Goal: Information Seeking & Learning: Check status

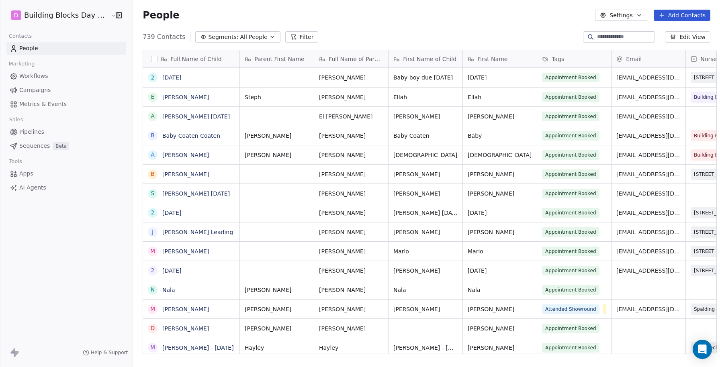
scroll to position [323, 593]
click at [186, 155] on link "[PERSON_NAME]" at bounding box center [185, 155] width 47 height 6
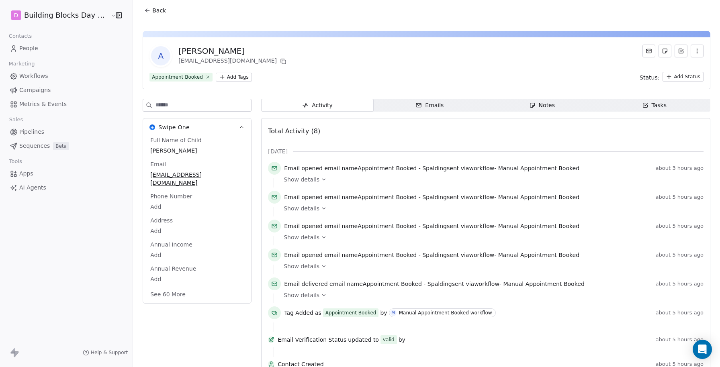
click at [152, 7] on span "Back" at bounding box center [159, 10] width 14 height 8
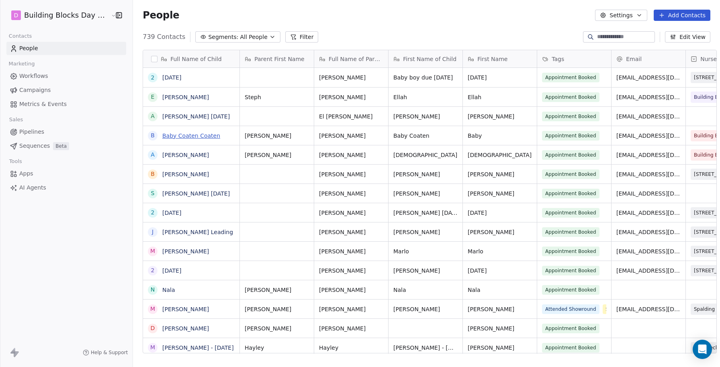
click at [175, 135] on link "Baby Coaten Coaten" at bounding box center [191, 136] width 58 height 6
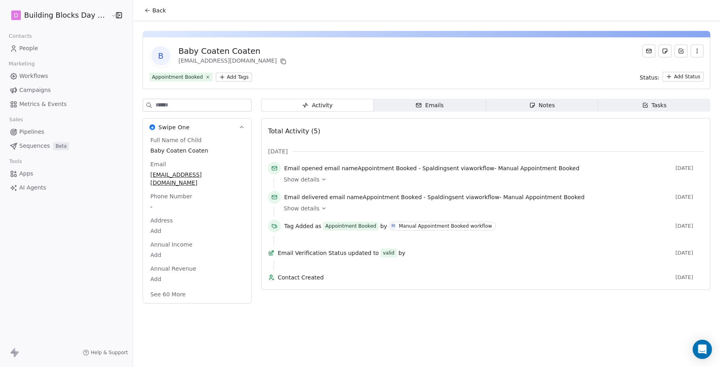
click at [302, 210] on span "Show details" at bounding box center [302, 208] width 36 height 8
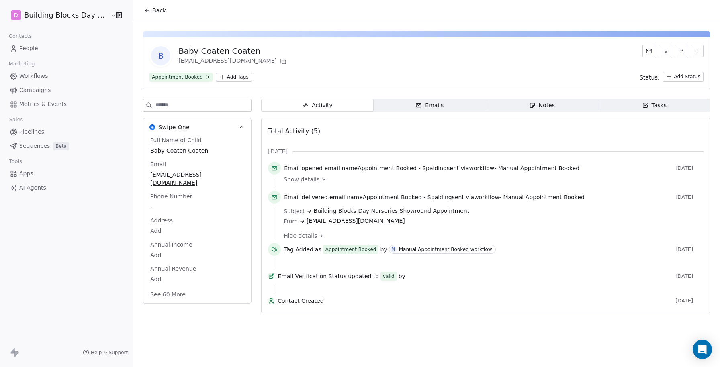
click at [144, 11] on icon at bounding box center [147, 10] width 6 height 6
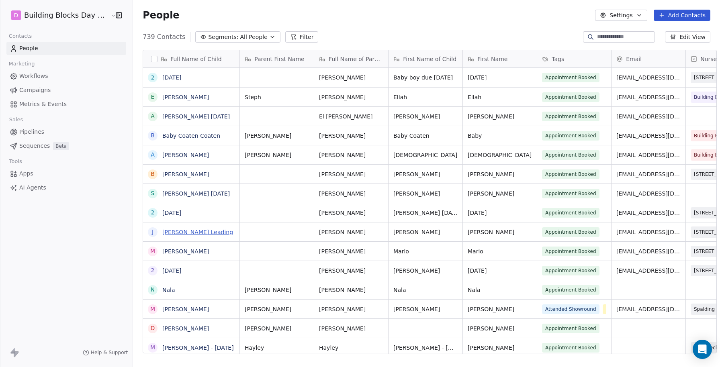
click at [186, 230] on link "[PERSON_NAME] Leading" at bounding box center [197, 232] width 71 height 6
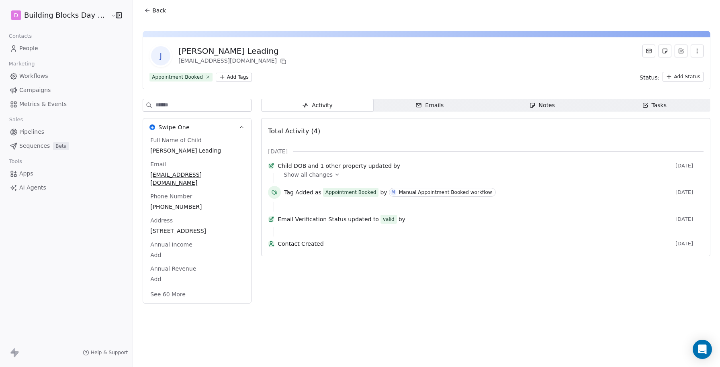
click at [152, 13] on span "Back" at bounding box center [159, 10] width 14 height 8
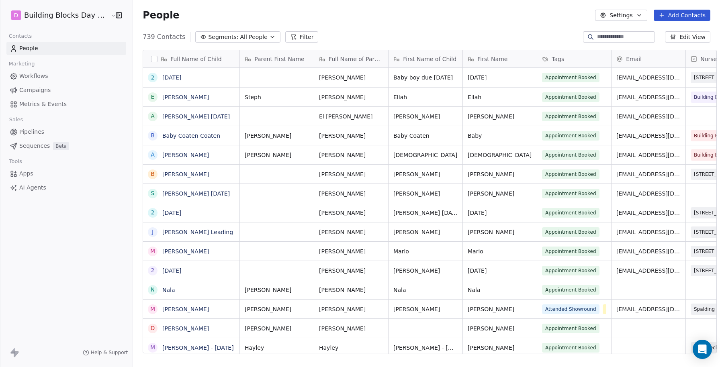
scroll to position [323, 593]
drag, startPoint x: 671, startPoint y: 157, endPoint x: 606, endPoint y: 157, distance: 64.7
click at [719, 155] on icon "grid" at bounding box center [723, 155] width 4 height 4
drag, startPoint x: 155, startPoint y: 154, endPoint x: 193, endPoint y: 156, distance: 37.8
drag, startPoint x: 204, startPoint y: 157, endPoint x: 177, endPoint y: 155, distance: 27.8
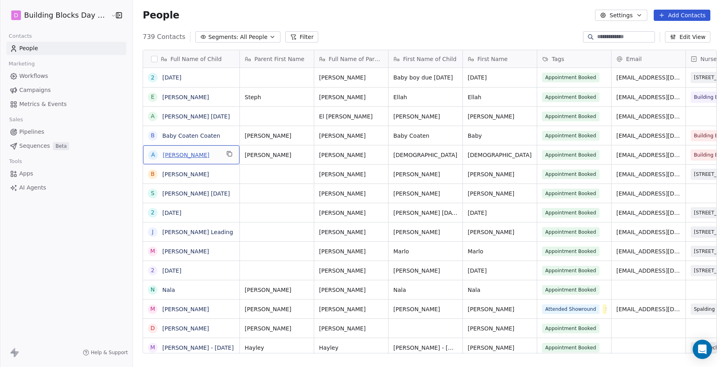
click at [177, 155] on span "[PERSON_NAME]" at bounding box center [191, 155] width 57 height 8
click at [226, 155] on icon "grid" at bounding box center [229, 154] width 6 height 6
click at [176, 156] on link "[PERSON_NAME]" at bounding box center [185, 155] width 47 height 6
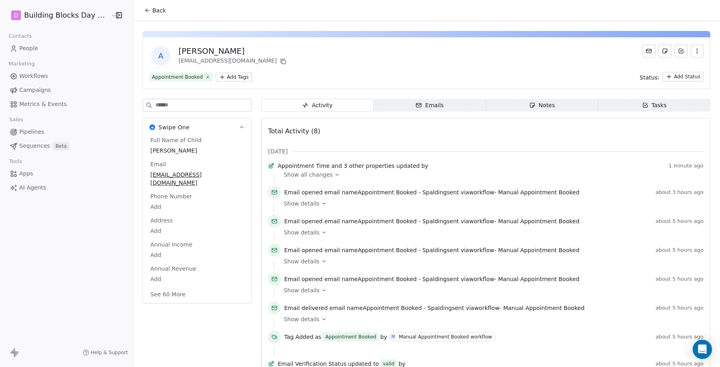
click at [309, 178] on span "Show all changes" at bounding box center [308, 175] width 49 height 8
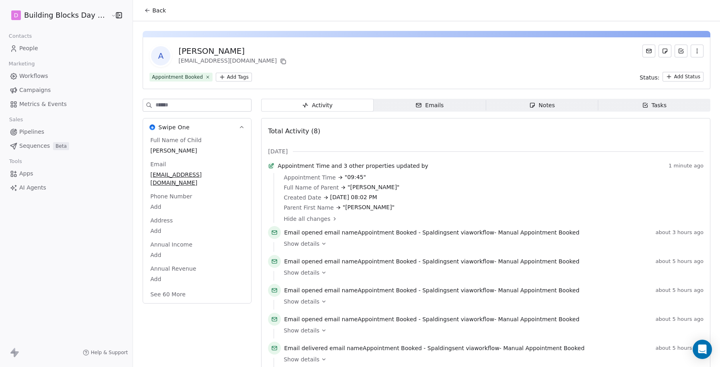
click at [152, 7] on span "Back" at bounding box center [159, 10] width 14 height 8
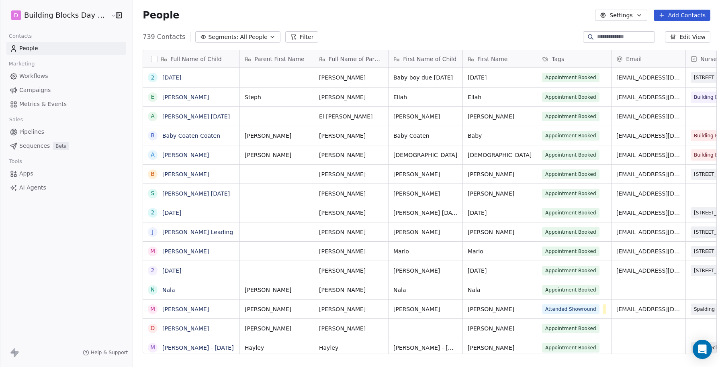
scroll to position [323, 593]
